Goal: Use online tool/utility: Utilize a website feature to perform a specific function

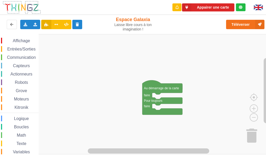
click at [16, 40] on span "Affichage" at bounding box center [21, 40] width 19 height 4
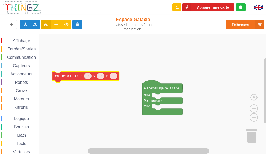
click at [58, 69] on div "Affichage Entrées/Sorties Communication Capteurs Actionneurs Robots Grove Moteu…" at bounding box center [135, 94] width 270 height 120
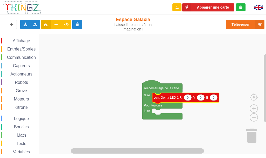
click at [214, 125] on rect "Espace de travail de Blocky" at bounding box center [135, 94] width 270 height 120
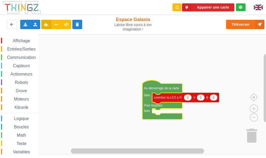
click at [146, 84] on icon "Espace de travail de Blocky" at bounding box center [162, 99] width 40 height 39
click at [147, 66] on rect "Espace de travail de Blocky" at bounding box center [135, 94] width 270 height 120
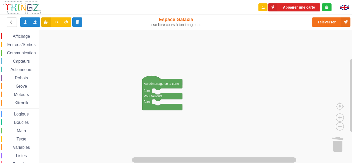
click at [23, 54] on span "Communication" at bounding box center [21, 53] width 30 height 4
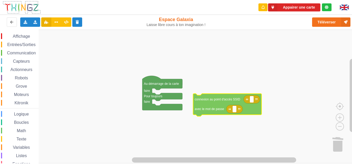
click at [215, 106] on div "Affichage Entrées/Sorties Communication Capteurs Actionneurs Robots Grove Moteu…" at bounding box center [178, 96] width 356 height 133
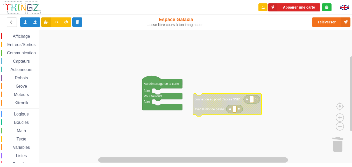
click at [253, 100] on rect "Espace de travail de Blocky" at bounding box center [252, 99] width 4 height 7
type input "technoa5"
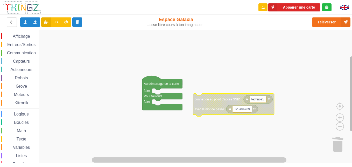
type input "1234567890"
click at [208, 75] on rect "Espace de travail de Blocky" at bounding box center [178, 96] width 356 height 133
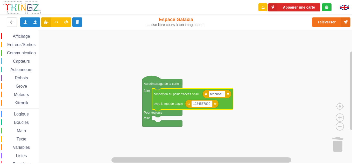
click at [202, 120] on rect "Espace de travail de Blocky" at bounding box center [178, 96] width 356 height 133
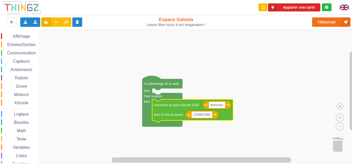
click at [210, 63] on rect "Espace de travail de Blocky" at bounding box center [178, 96] width 356 height 133
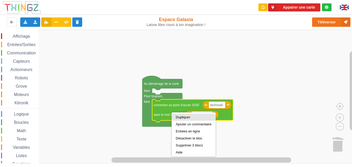
click at [196, 117] on div "Dupliquer" at bounding box center [194, 117] width 36 height 4
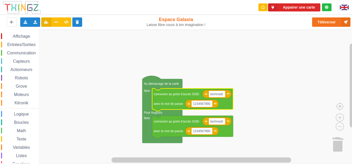
click at [208, 76] on rect "Espace de travail de Blocky" at bounding box center [178, 96] width 356 height 133
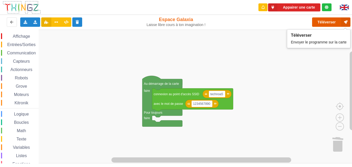
click at [266, 19] on button "Téléverser" at bounding box center [331, 21] width 38 height 9
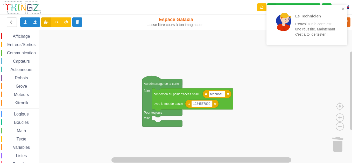
click at [266, 35] on div "Le Technicien L'envoi sur la carte est une réussite. Maintenant c'est à toi de …" at bounding box center [305, 25] width 67 height 30
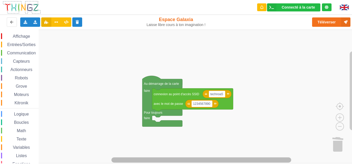
click at [105, 154] on div "Affichage Entrées/Sorties Communication Capteurs Actionneurs Robots Grove Moteu…" at bounding box center [178, 96] width 356 height 133
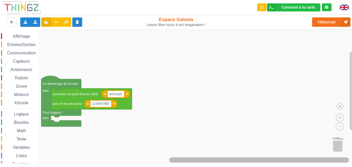
click at [198, 157] on g "Espace de travail de Blocky" at bounding box center [196, 159] width 308 height 6
click at [134, 151] on div "Affichage Entrées/Sorties Communication Capteurs Actionneurs Robots Grove Moteu…" at bounding box center [178, 96] width 356 height 133
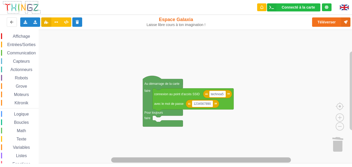
click at [115, 157] on rect "Espace de travail de Blocky" at bounding box center [201, 159] width 180 height 5
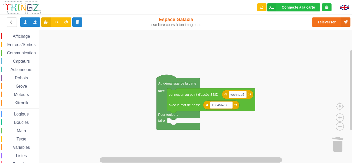
click at [9, 52] on span "Communication" at bounding box center [21, 53] width 30 height 4
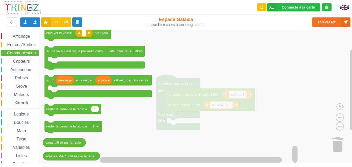
click at [5, 52] on span "Espace de travail de Blocky" at bounding box center [4, 53] width 4 height 4
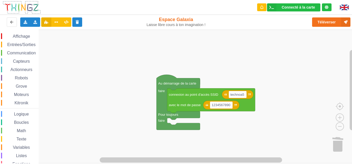
click at [25, 54] on span "Communication" at bounding box center [21, 53] width 30 height 4
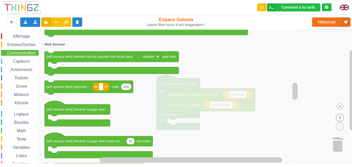
click at [266, 118] on image "Espace de travail de Blocky" at bounding box center [340, 105] width 25 height 32
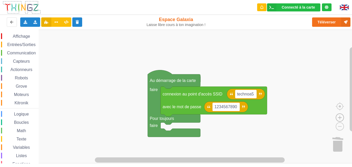
click at [266, 118] on image "Espace de travail de Blocky" at bounding box center [340, 105] width 25 height 32
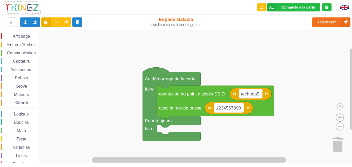
click at [266, 118] on image "Espace de travail de Blocky" at bounding box center [340, 105] width 25 height 32
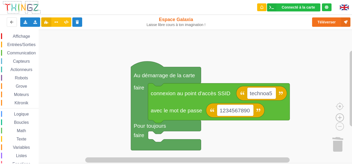
click at [266, 118] on image "Espace de travail de Blocky" at bounding box center [340, 105] width 25 height 32
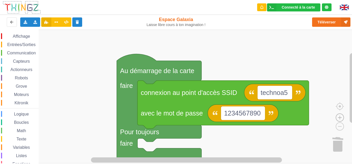
click at [266, 118] on image "Espace de travail de Blocky" at bounding box center [340, 105] width 25 height 32
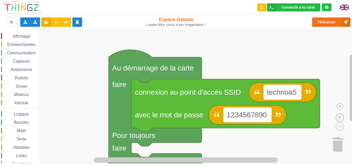
click at [266, 118] on image "Espace de travail de Blocky" at bounding box center [340, 105] width 25 height 32
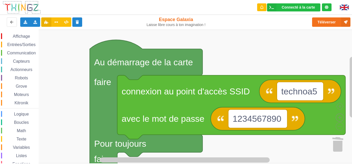
click at [266, 118] on image "Espace de travail de Blocky" at bounding box center [340, 105] width 25 height 32
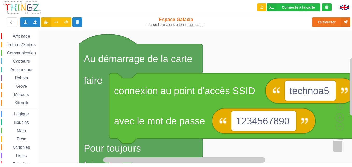
click at [266, 118] on image "Espace de travail de Blocky" at bounding box center [340, 105] width 25 height 32
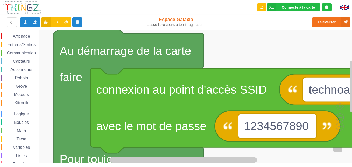
click at [266, 118] on image "Espace de travail de Blocky" at bounding box center [340, 105] width 25 height 32
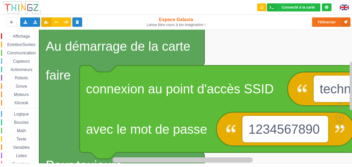
click at [266, 118] on image "Espace de travail de Blocky" at bounding box center [340, 105] width 25 height 32
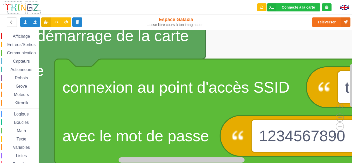
click at [266, 118] on image "Espace de travail de Blocky" at bounding box center [340, 105] width 25 height 32
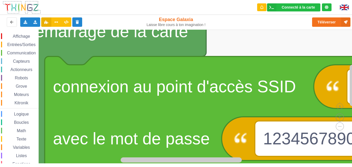
click at [266, 118] on image "Espace de travail de Blocky" at bounding box center [340, 105] width 25 height 32
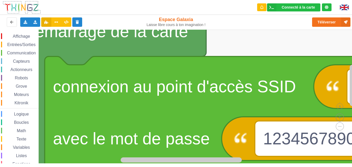
click at [266, 118] on image "Espace de travail de Blocky" at bounding box center [340, 105] width 25 height 32
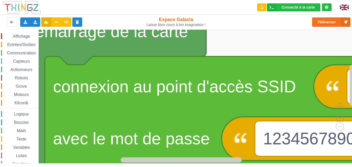
click at [266, 118] on image "Espace de travail de Blocky" at bounding box center [340, 105] width 25 height 32
click at [266, 106] on image "Espace de travail de Blocky" at bounding box center [348, 94] width 25 height 32
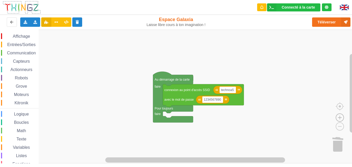
click at [266, 120] on image "Espace de travail de Blocky" at bounding box center [340, 105] width 25 height 32
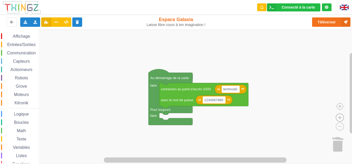
click at [266, 120] on image "Espace de travail de Blocky" at bounding box center [340, 105] width 25 height 32
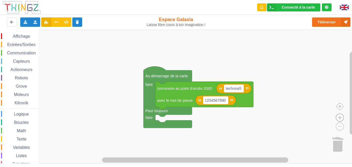
click at [266, 120] on image "Espace de travail de Blocky" at bounding box center [340, 105] width 25 height 32
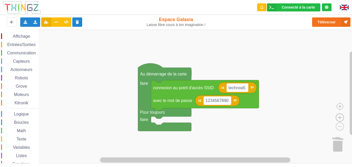
click at [266, 120] on image "Espace de travail de Blocky" at bounding box center [340, 105] width 25 height 32
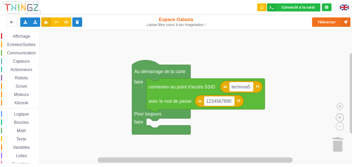
click at [266, 120] on image "Espace de travail de Blocky" at bounding box center [340, 105] width 25 height 32
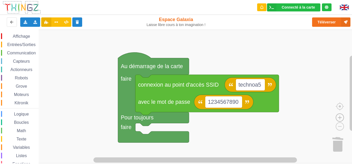
click at [266, 120] on image "Espace de travail de Blocky" at bounding box center [340, 105] width 25 height 32
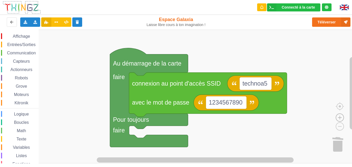
click at [266, 120] on image "Espace de travail de Blocky" at bounding box center [340, 105] width 25 height 32
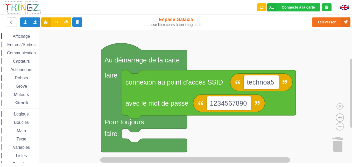
click at [266, 120] on image "Espace de travail de Blocky" at bounding box center [340, 105] width 25 height 32
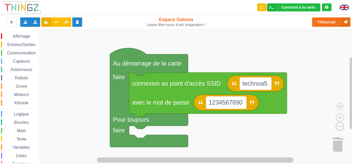
click at [266, 124] on image "Espace de travail de Blocky" at bounding box center [331, 114] width 25 height 32
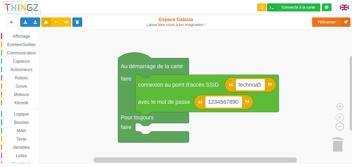
click at [266, 124] on image "Espace de travail de Blocky" at bounding box center [331, 114] width 25 height 32
click at [266, 117] on image "Espace de travail de Blocky" at bounding box center [340, 105] width 25 height 32
click at [266, 116] on image "Espace de travail de Blocky" at bounding box center [340, 105] width 25 height 32
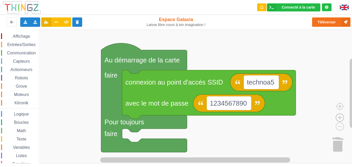
click at [266, 116] on image "Espace de travail de Blocky" at bounding box center [340, 105] width 25 height 32
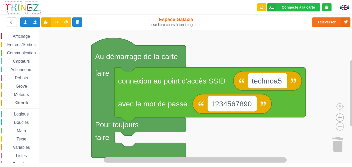
click at [266, 116] on image "Espace de travail de Blocky" at bounding box center [340, 105] width 25 height 32
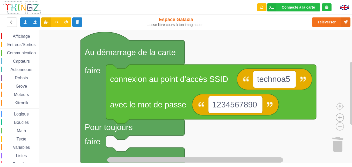
click at [266, 116] on image "Espace de travail de Blocky" at bounding box center [340, 105] width 25 height 32
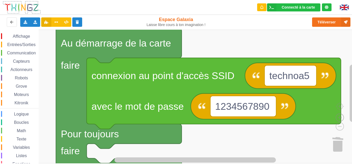
click at [266, 116] on image "Espace de travail de Blocky" at bounding box center [340, 105] width 25 height 32
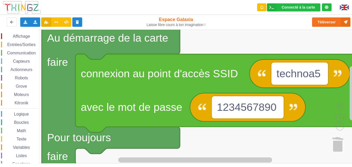
click at [266, 116] on image "Espace de travail de Blocky" at bounding box center [340, 105] width 25 height 32
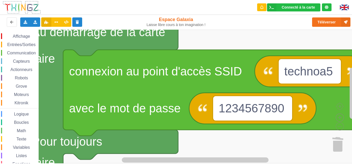
click at [266, 116] on image "Espace de travail de Blocky" at bounding box center [340, 105] width 25 height 32
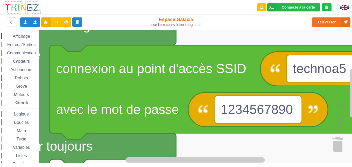
click at [266, 116] on image "Espace de travail de Blocky" at bounding box center [340, 105] width 25 height 32
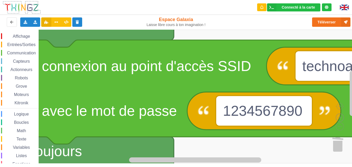
click at [266, 116] on image "Espace de travail de Blocky" at bounding box center [340, 105] width 25 height 32
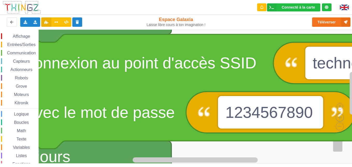
click at [266, 116] on image "Espace de travail de Blocky" at bounding box center [340, 105] width 25 height 32
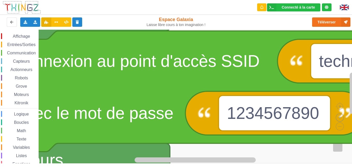
click at [266, 116] on image "Espace de travail de Blocky" at bounding box center [340, 105] width 25 height 32
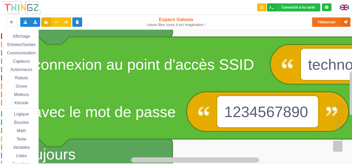
click at [266, 128] on image "Espace de travail de Blocky" at bounding box center [331, 114] width 25 height 32
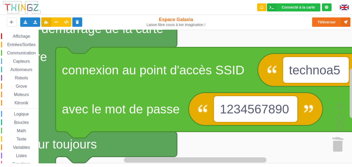
click at [266, 128] on image "Espace de travail de Blocky" at bounding box center [331, 114] width 25 height 32
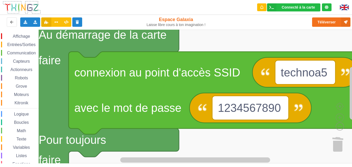
click at [266, 128] on image "Espace de travail de Blocky" at bounding box center [331, 114] width 25 height 32
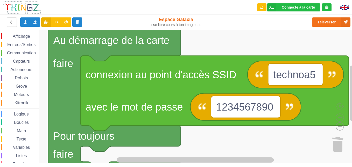
click at [266, 128] on image "Espace de travail de Blocky" at bounding box center [331, 114] width 25 height 32
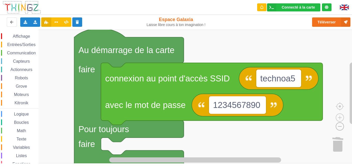
click at [266, 128] on image "Espace de travail de Blocky" at bounding box center [331, 114] width 25 height 32
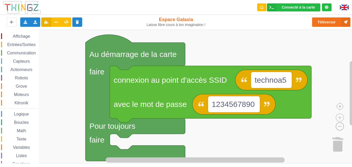
click at [266, 128] on image "Espace de travail de Blocky" at bounding box center [331, 114] width 25 height 32
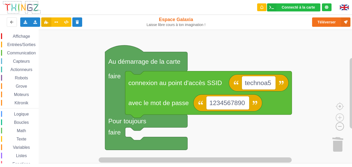
click at [266, 128] on image "Espace de travail de Blocky" at bounding box center [331, 114] width 25 height 32
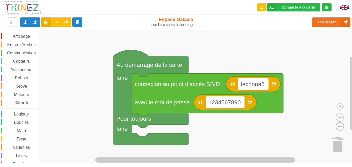
click at [266, 128] on image "Espace de travail de Blocky" at bounding box center [331, 114] width 25 height 32
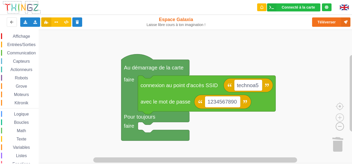
click at [266, 128] on image "Espace de travail de Blocky" at bounding box center [331, 114] width 25 height 32
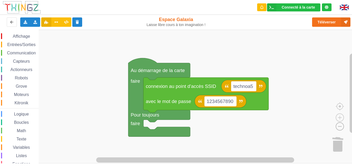
click at [266, 128] on image "Espace de travail de Blocky" at bounding box center [331, 114] width 25 height 32
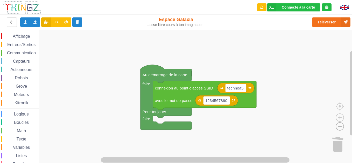
click at [266, 128] on image "Espace de travail de Blocky" at bounding box center [331, 114] width 25 height 32
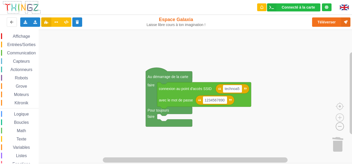
click at [266, 128] on image "Espace de travail de Blocky" at bounding box center [331, 114] width 25 height 32
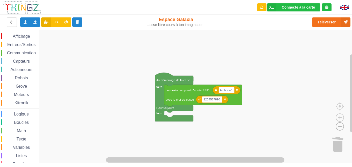
click at [266, 128] on image "Espace de travail de Blocky" at bounding box center [331, 114] width 25 height 32
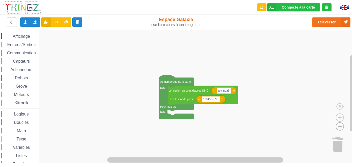
click at [266, 128] on image "Espace de travail de Blocky" at bounding box center [331, 114] width 25 height 32
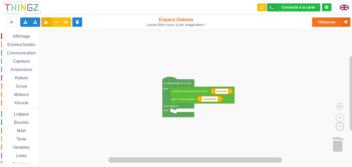
click at [266, 128] on image "Espace de travail de Blocky" at bounding box center [331, 114] width 25 height 32
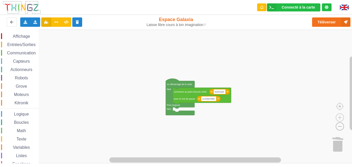
click at [266, 128] on image "Espace de travail de Blocky" at bounding box center [331, 114] width 25 height 32
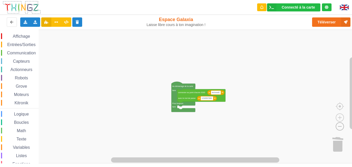
click at [266, 128] on image "Espace de travail de Blocky" at bounding box center [331, 114] width 25 height 32
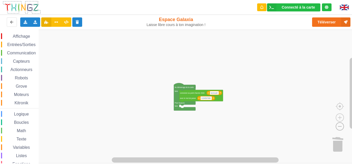
click at [266, 128] on image "Espace de travail de Blocky" at bounding box center [331, 114] width 25 height 32
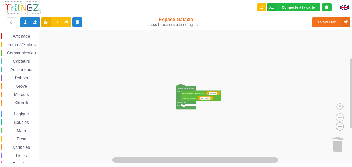
click at [266, 128] on image "Espace de travail de Blocky" at bounding box center [331, 114] width 25 height 32
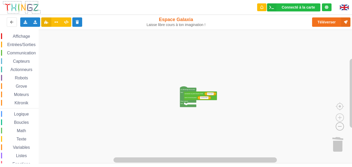
click at [266, 128] on image "Espace de travail de Blocky" at bounding box center [331, 114] width 25 height 32
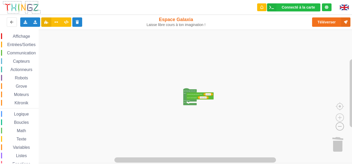
click at [266, 128] on image "Espace de travail de Blocky" at bounding box center [331, 114] width 25 height 32
click at [266, 119] on image "Espace de travail de Blocky" at bounding box center [340, 105] width 25 height 32
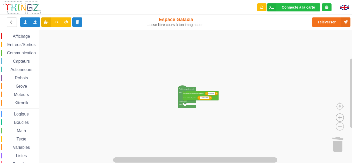
click at [266, 119] on image "Espace de travail de Blocky" at bounding box center [340, 105] width 25 height 32
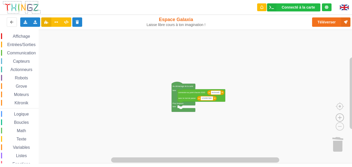
click at [266, 119] on image "Espace de travail de Blocky" at bounding box center [340, 105] width 25 height 32
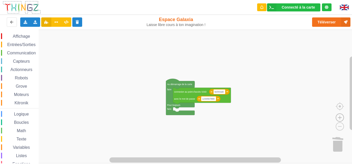
click at [266, 119] on image "Espace de travail de Blocky" at bounding box center [340, 105] width 25 height 32
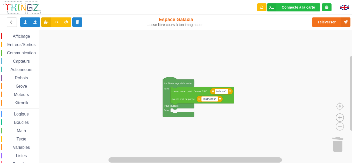
click at [266, 119] on image "Espace de travail de Blocky" at bounding box center [340, 105] width 25 height 32
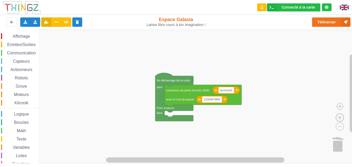
click at [266, 119] on image "Espace de travail de Blocky" at bounding box center [340, 105] width 25 height 32
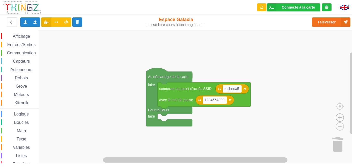
click at [266, 119] on image "Espace de travail de Blocky" at bounding box center [340, 105] width 25 height 32
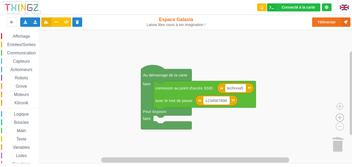
click at [266, 119] on image "Espace de travail de Blocky" at bounding box center [340, 105] width 25 height 32
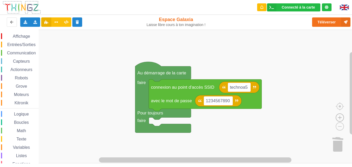
click at [266, 119] on image "Espace de travail de Blocky" at bounding box center [340, 105] width 25 height 32
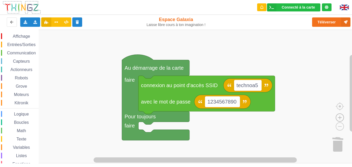
click at [266, 119] on image "Espace de travail de Blocky" at bounding box center [340, 105] width 25 height 32
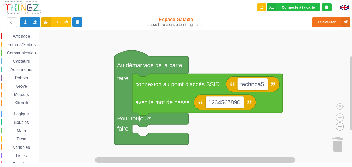
click at [266, 126] on image "Espace de travail de Blocky" at bounding box center [331, 114] width 25 height 32
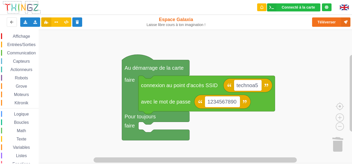
click at [24, 45] on span "Entrées/Sorties" at bounding box center [21, 44] width 30 height 4
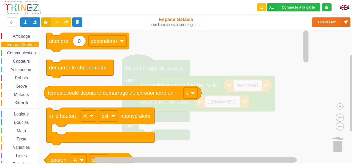
click at [23, 50] on div "Communication" at bounding box center [20, 53] width 38 height 6
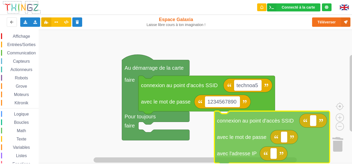
click at [251, 132] on div "Affichage Entrées/Sorties Communication Capteurs Actionneurs Robots Grove Moteu…" at bounding box center [178, 96] width 356 height 133
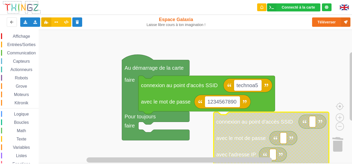
click at [266, 123] on text "Espace de travail de Blocky" at bounding box center [313, 121] width 2 height 6
click at [266, 102] on rect "Espace de travail de Blocky" at bounding box center [178, 96] width 356 height 133
